Goal: Communication & Community: Answer question/provide support

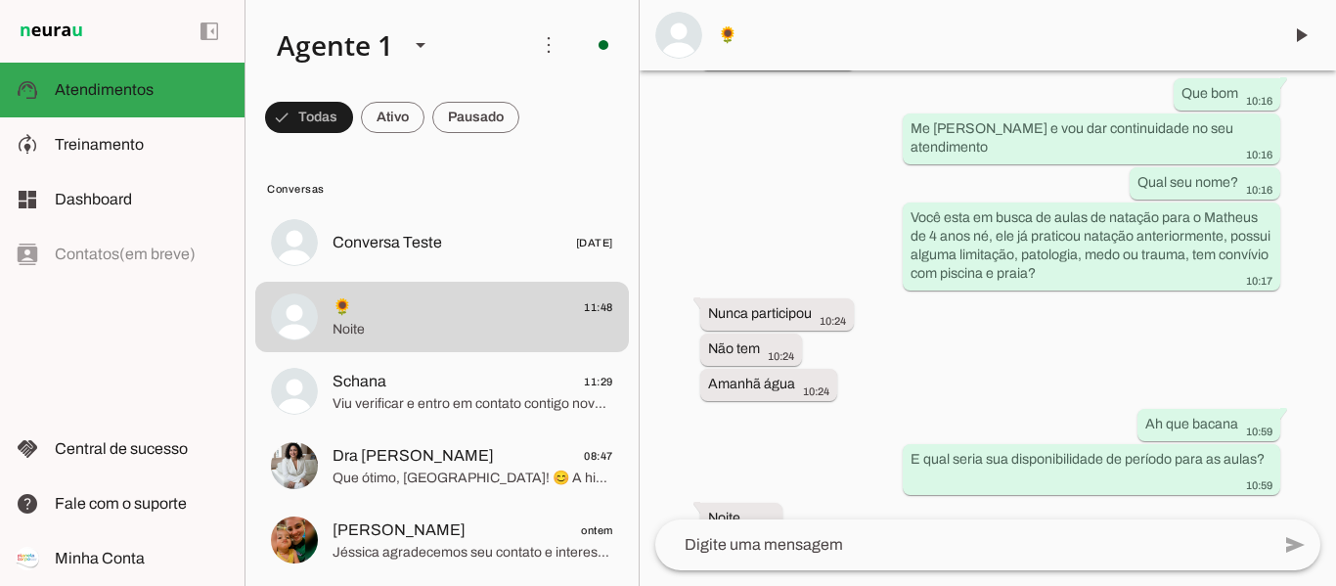
scroll to position [1491, 0]
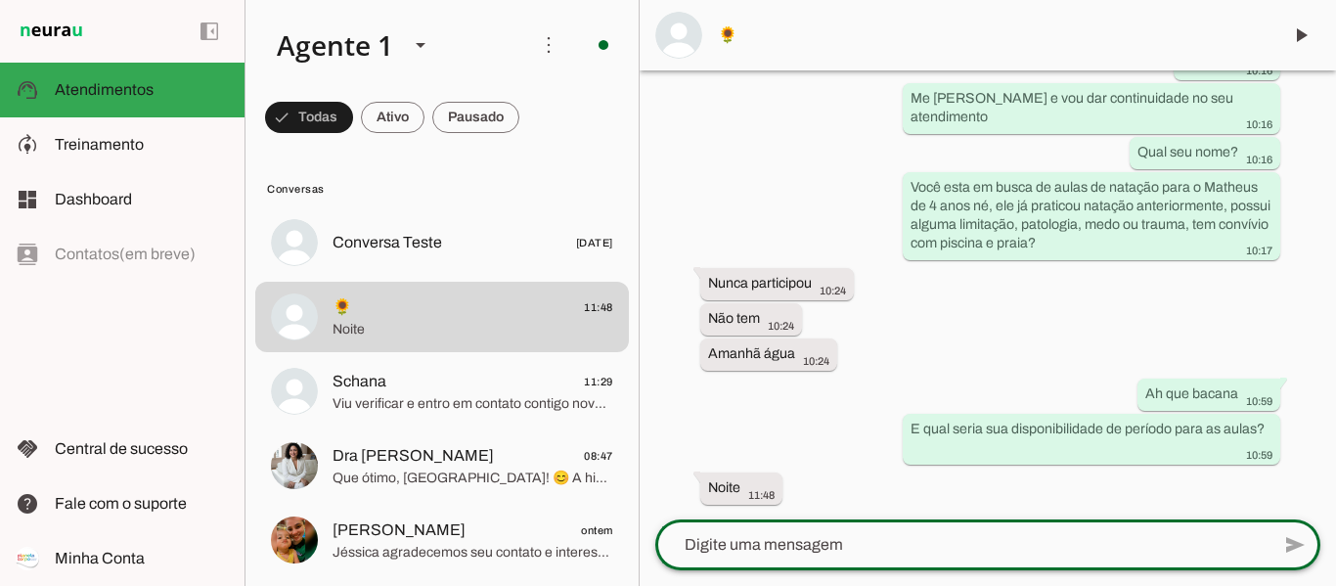
click at [810, 538] on textarea at bounding box center [962, 544] width 614 height 23
type textarea "Certo, tenho turma terça e quinta 19h30"
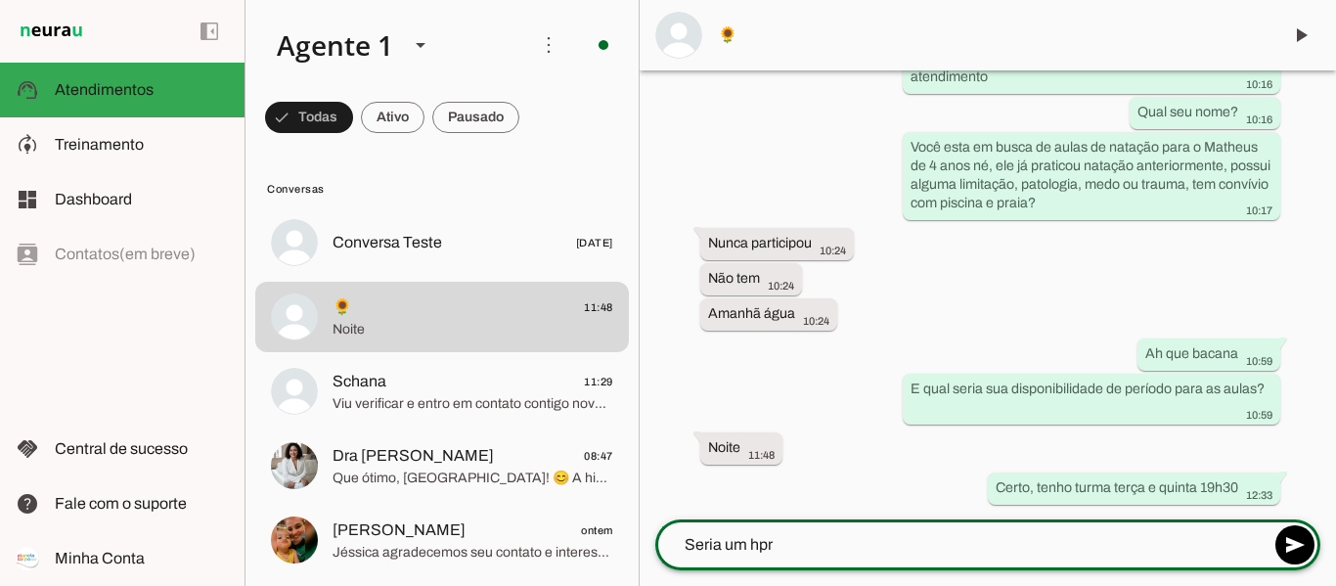
scroll to position [1531, 0]
type textarea "Seria um horário bom para você"
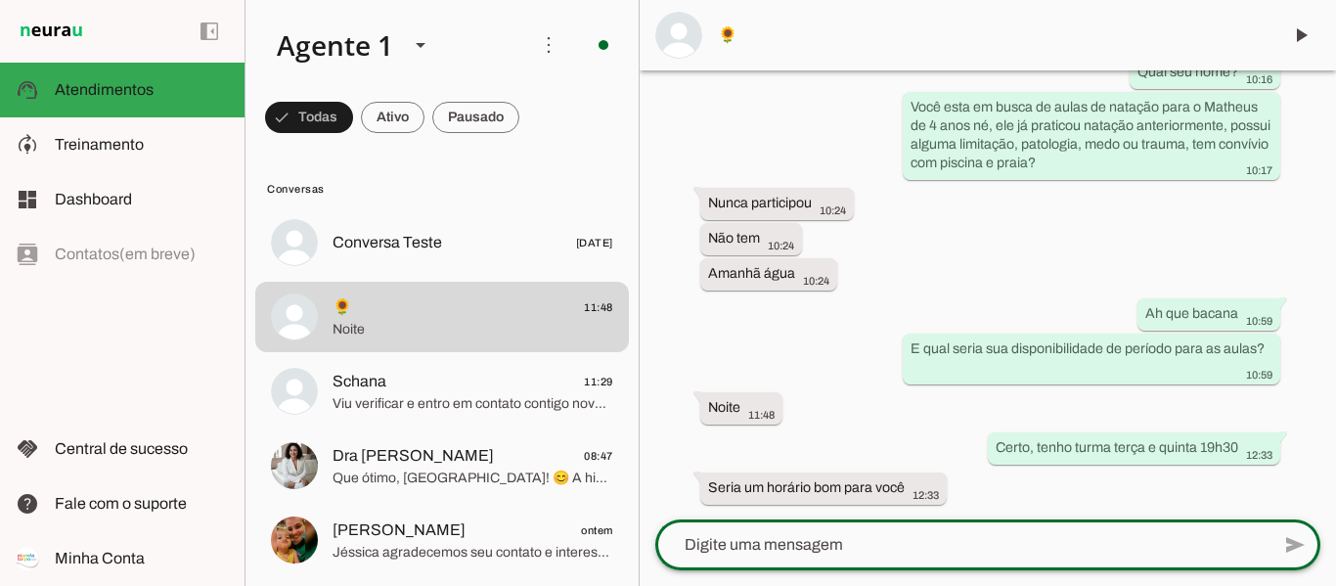
type textarea "?"
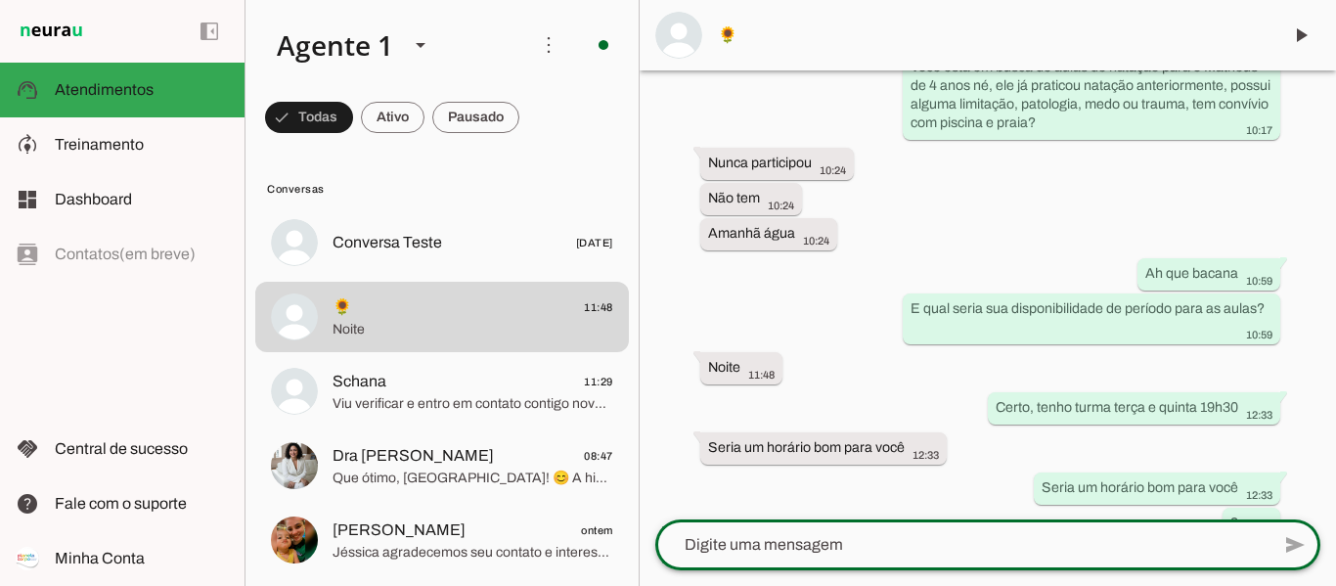
scroll to position [1647, 0]
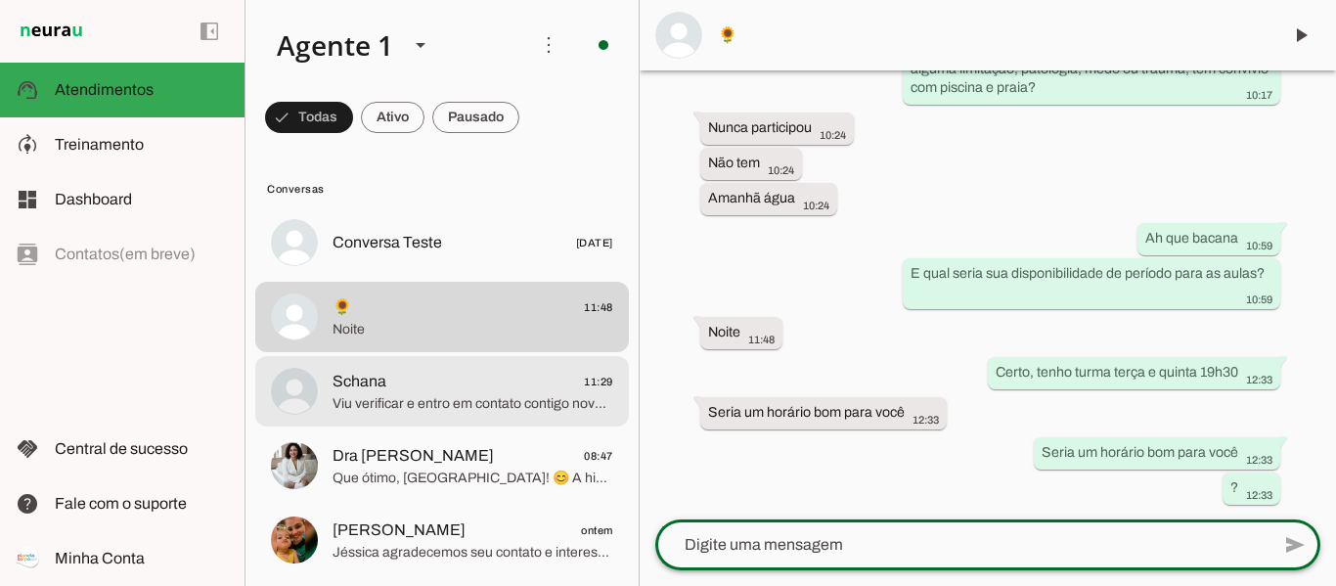
click at [419, 400] on span "Viu verificar e entro em contato contigo novamente. Obrigada" at bounding box center [472, 404] width 281 height 20
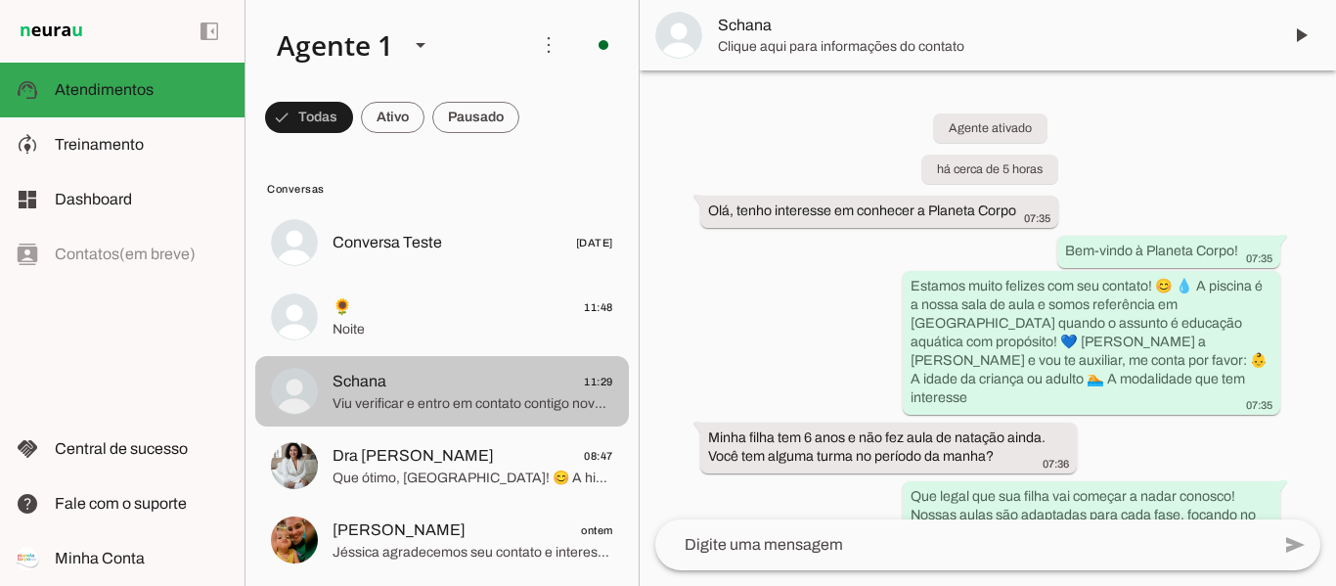
scroll to position [1664, 0]
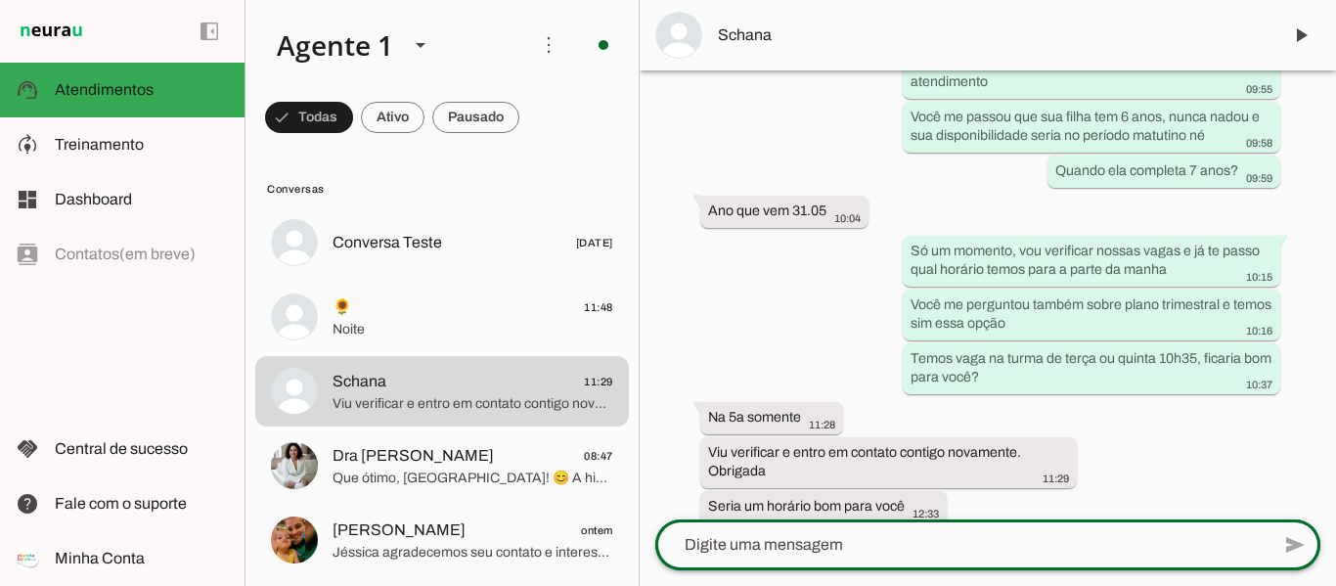
click at [852, 557] on div at bounding box center [962, 544] width 614 height 51
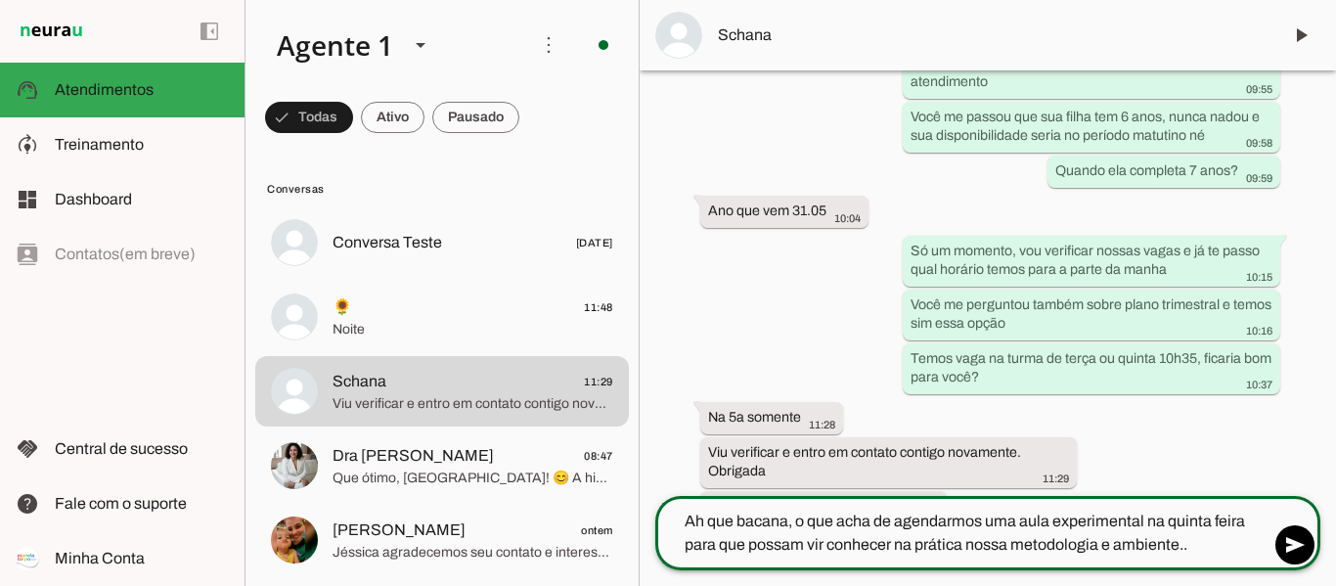
type textarea "Ah que bacana, o que acha de agendarmos uma aula experimental na quinta feira p…"
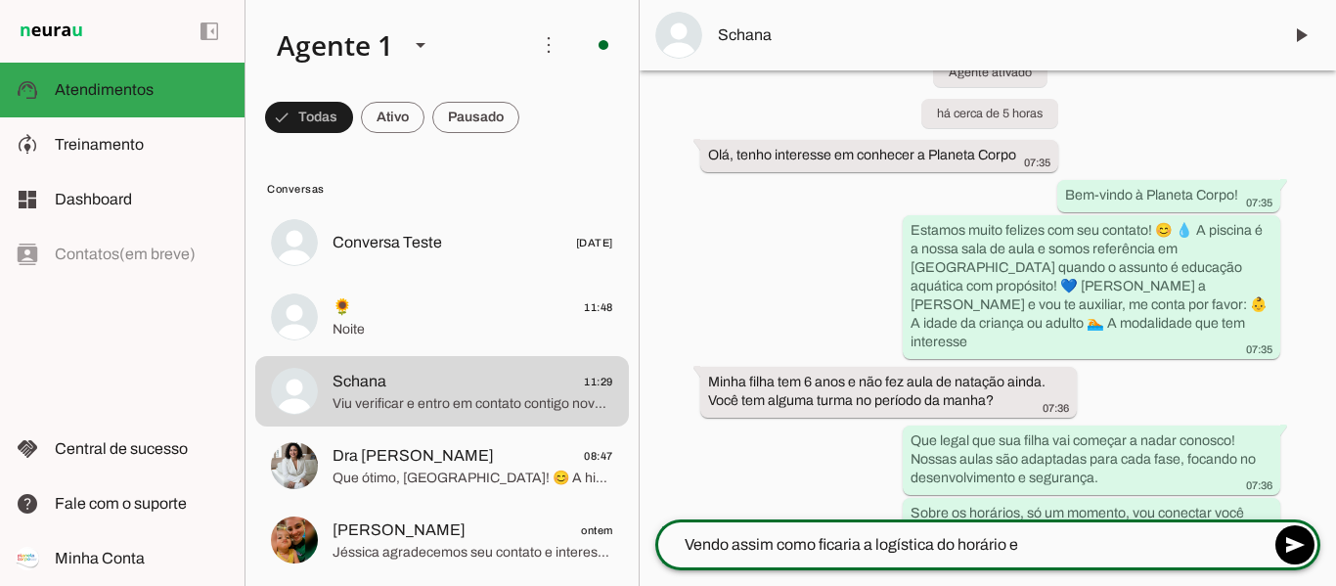
scroll to position [74, 0]
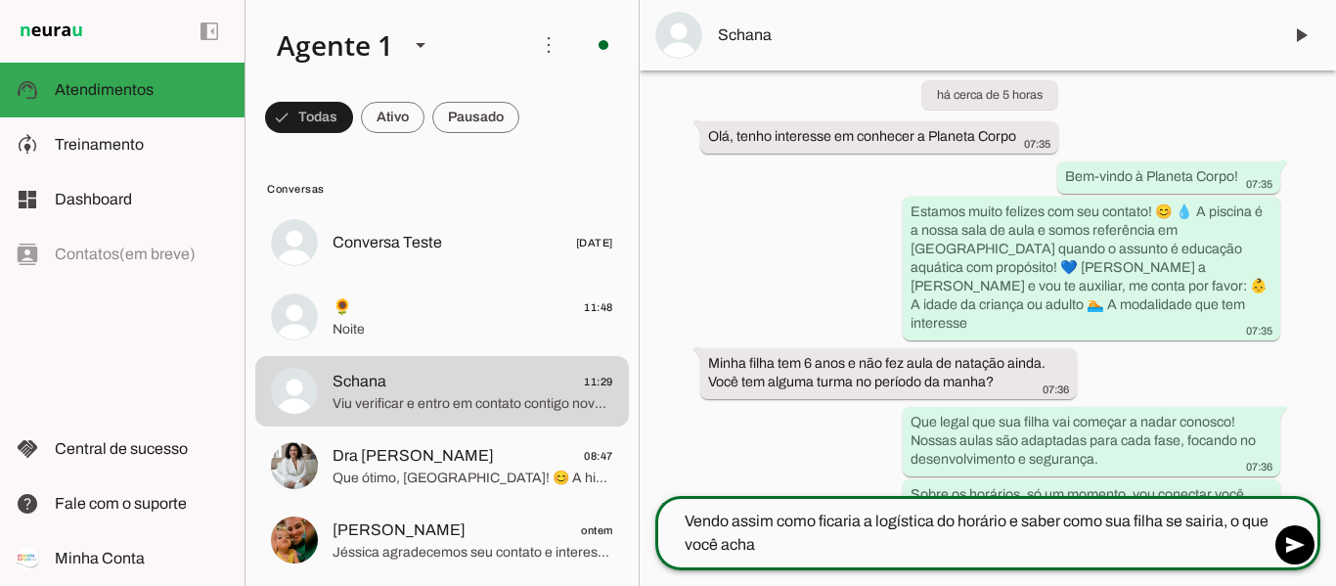
type textarea "Vendo assim como ficaria a logística do horário e saber como sua filha se sairi…"
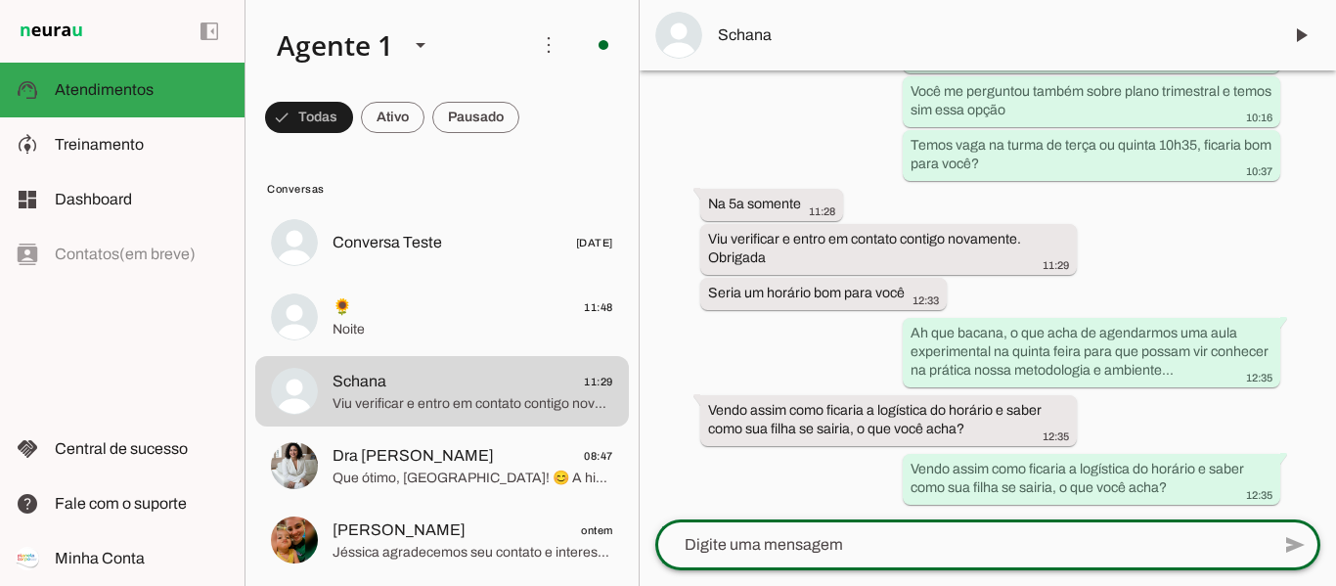
scroll to position [1814, 0]
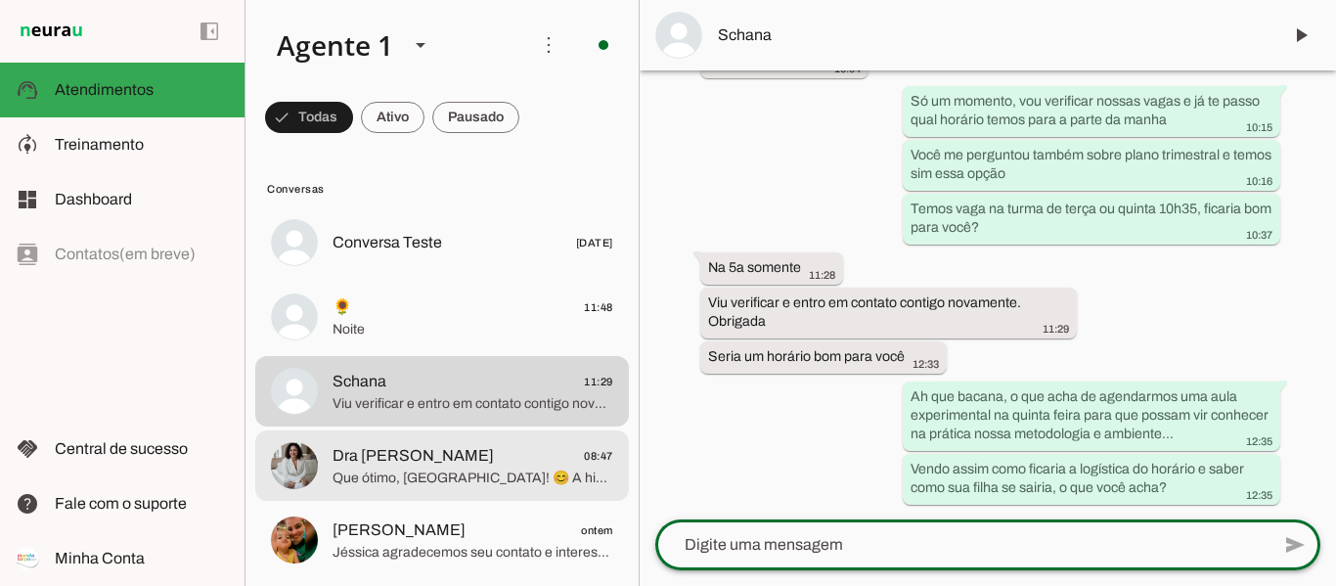
click at [440, 465] on span "Dra [PERSON_NAME]" at bounding box center [412, 455] width 161 height 23
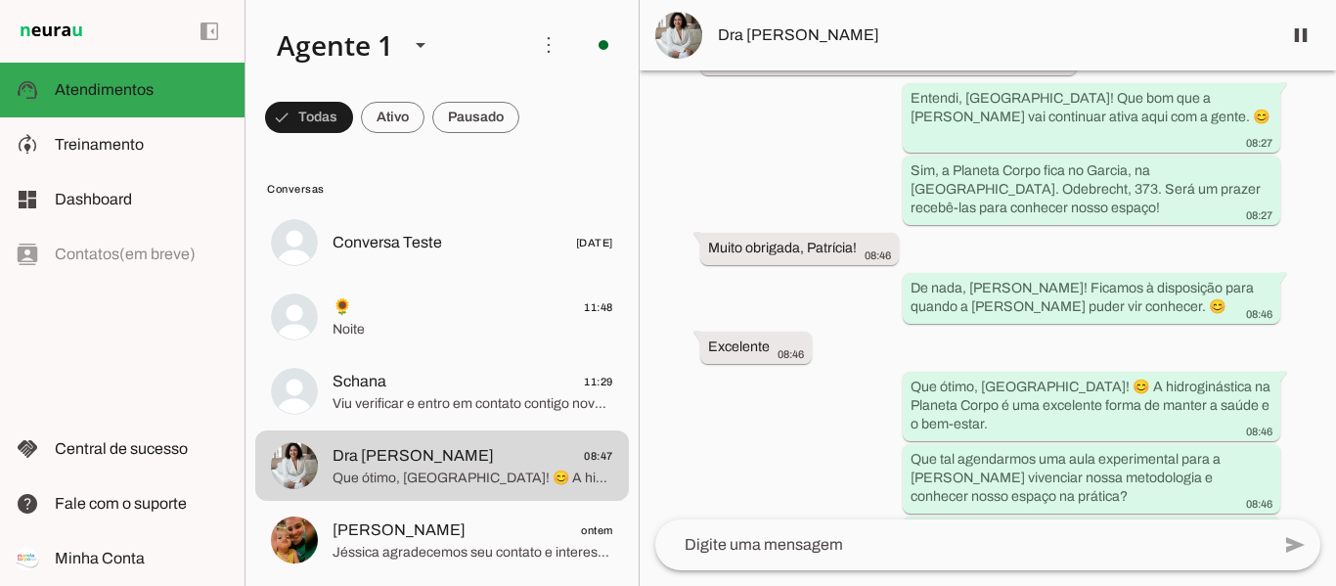
scroll to position [1220, 0]
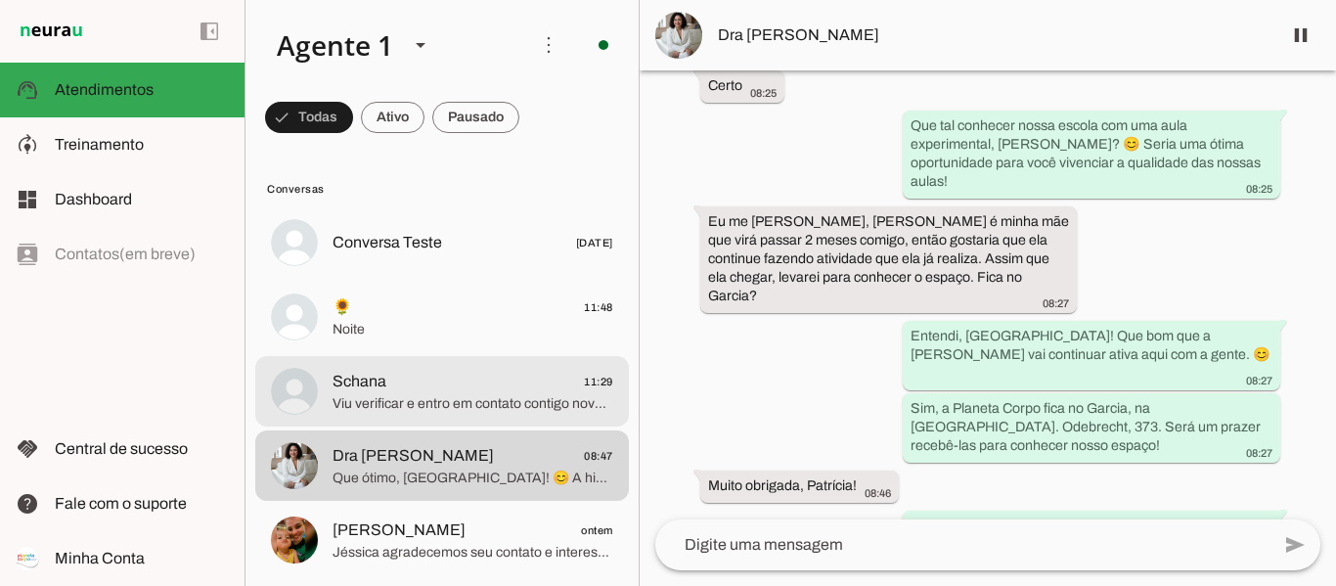
click at [462, 400] on span "Viu verificar e entro em contato contigo novamente. Obrigada" at bounding box center [472, 404] width 281 height 20
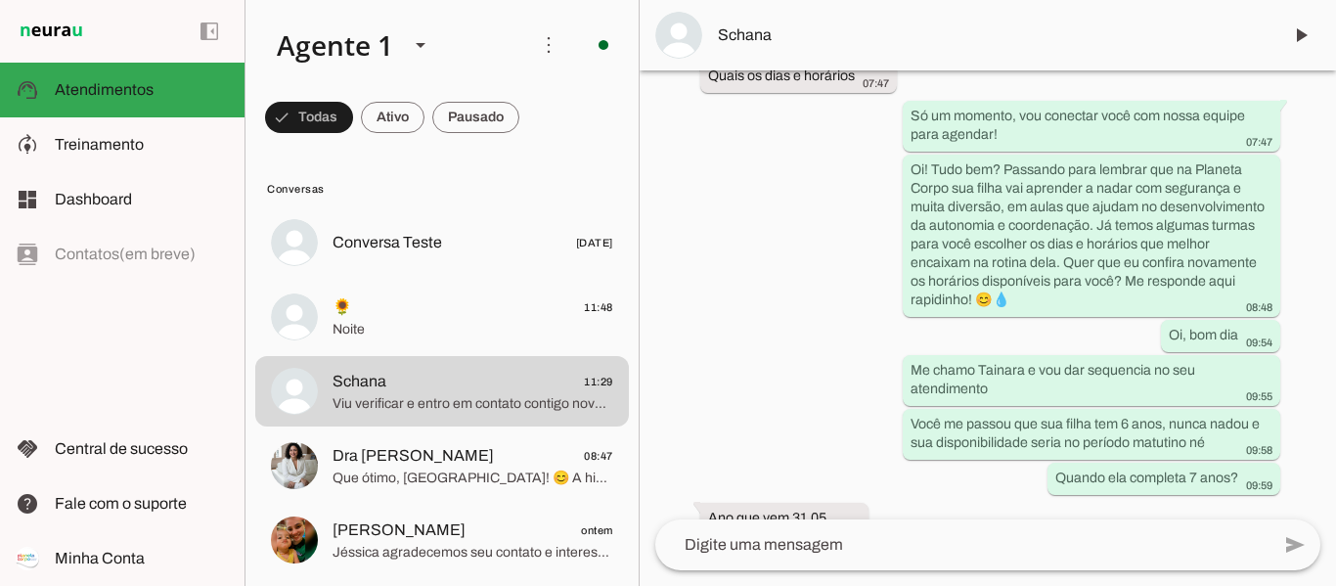
scroll to position [1376, 0]
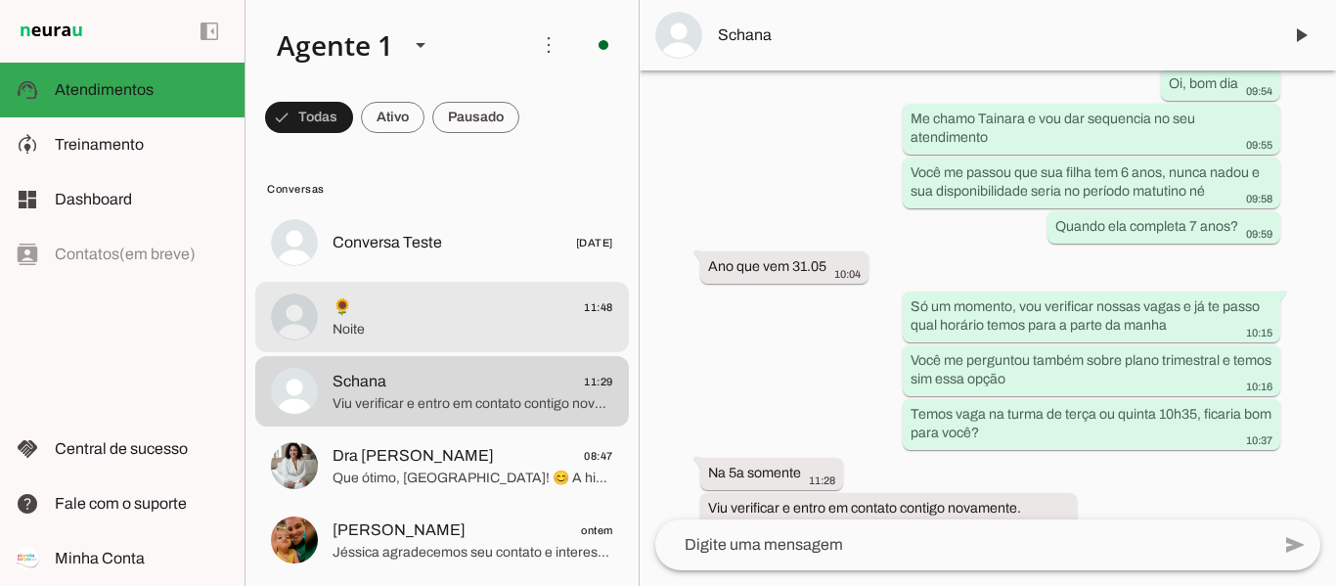
click at [341, 304] on span "🌻" at bounding box center [342, 306] width 20 height 23
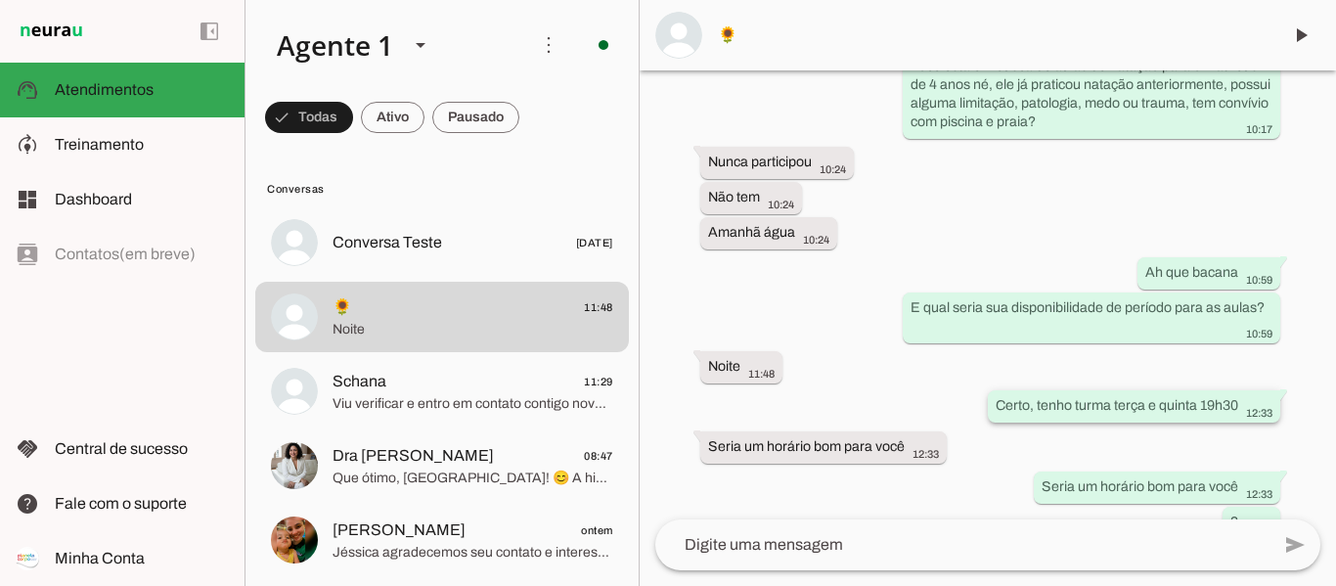
scroll to position [1647, 0]
